Goal: Find specific page/section: Find specific page/section

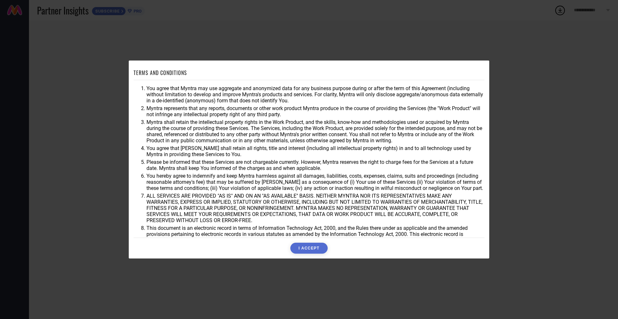
click at [311, 249] on button "I ACCEPT" at bounding box center [308, 248] width 37 height 11
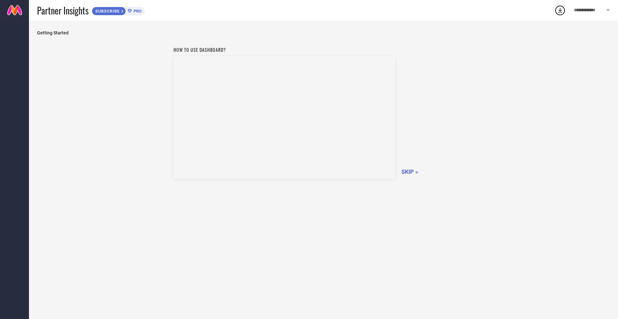
click at [402, 172] on span "SKIP »" at bounding box center [409, 171] width 17 height 7
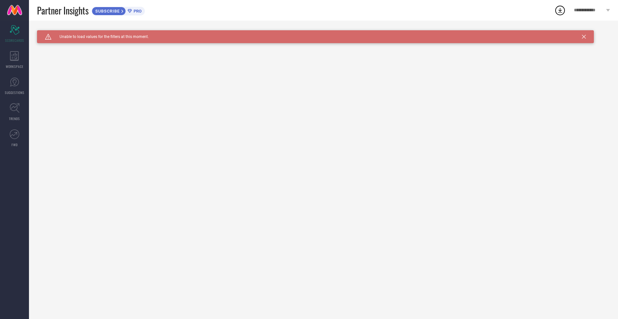
click at [583, 37] on icon at bounding box center [584, 37] width 4 height 4
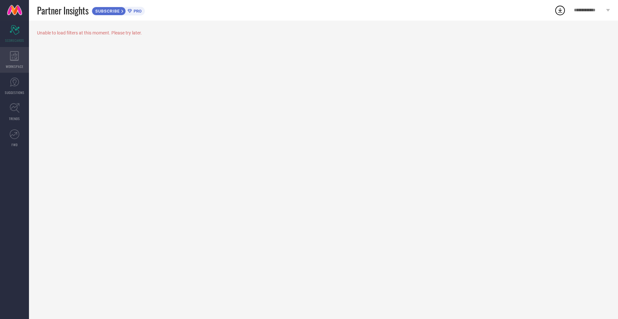
click at [11, 60] on icon at bounding box center [14, 56] width 9 height 10
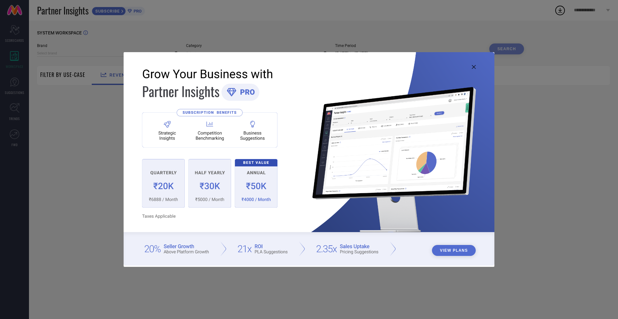
type input "1 STOP FASHION"
type input "All"
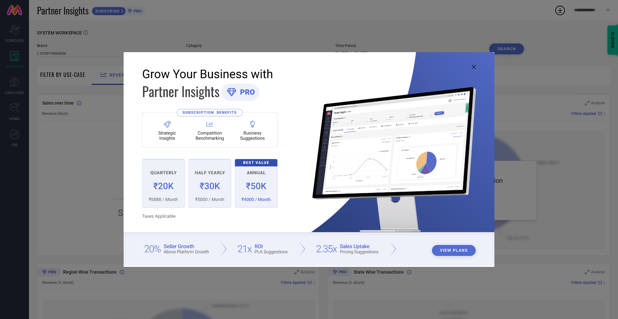
click at [475, 67] on icon at bounding box center [474, 67] width 4 height 4
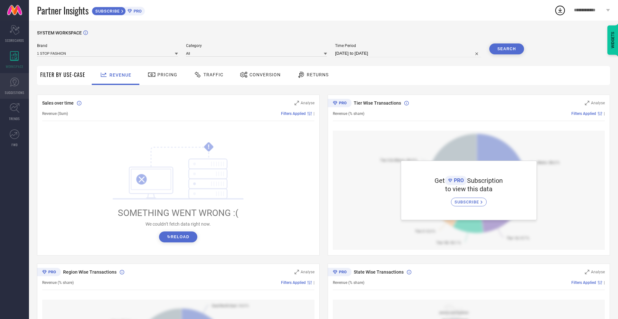
click at [19, 89] on link "SUGGESTIONS" at bounding box center [14, 86] width 29 height 26
